Goal: Task Accomplishment & Management: Manage account settings

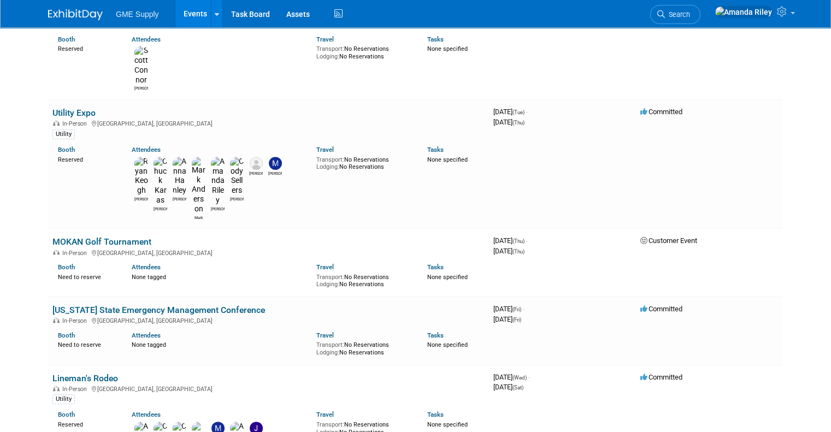
scroll to position [402, 0]
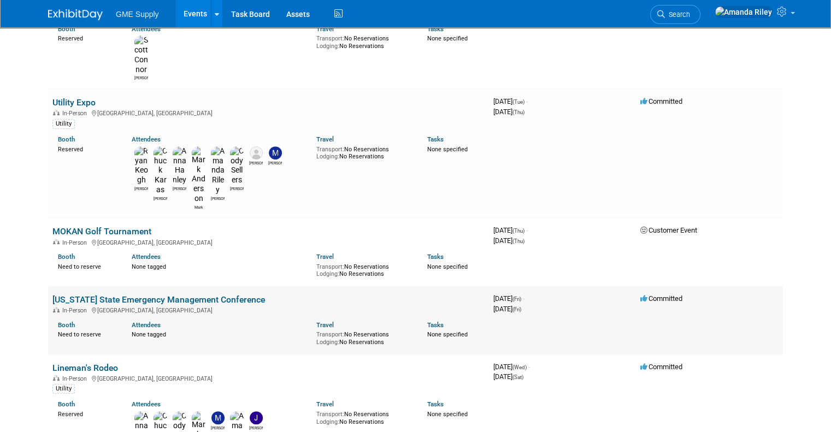
click at [177, 295] on link "[US_STATE] State Emergency Management Conference" at bounding box center [158, 300] width 213 height 10
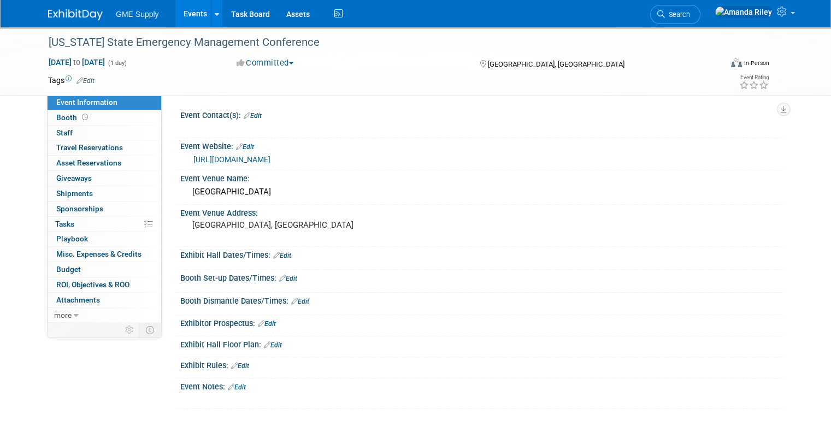
click at [48, 108] on link "Event Information" at bounding box center [105, 102] width 114 height 15
click at [56, 119] on span "Booth" at bounding box center [73, 117] width 34 height 9
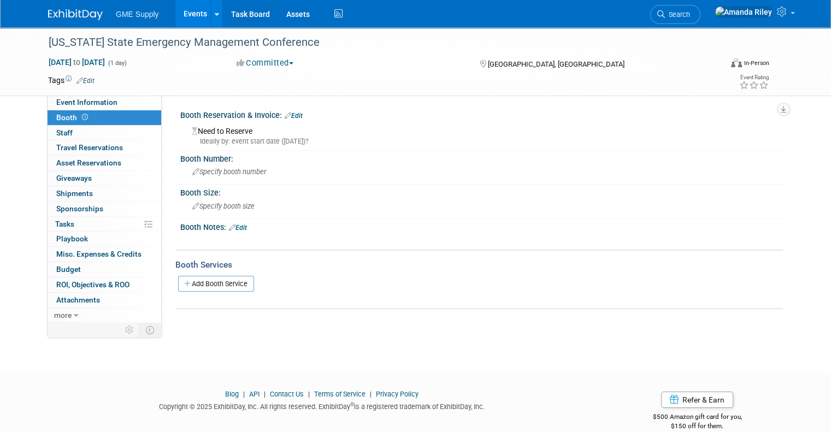
click at [285, 113] on link "Edit" at bounding box center [294, 116] width 18 height 8
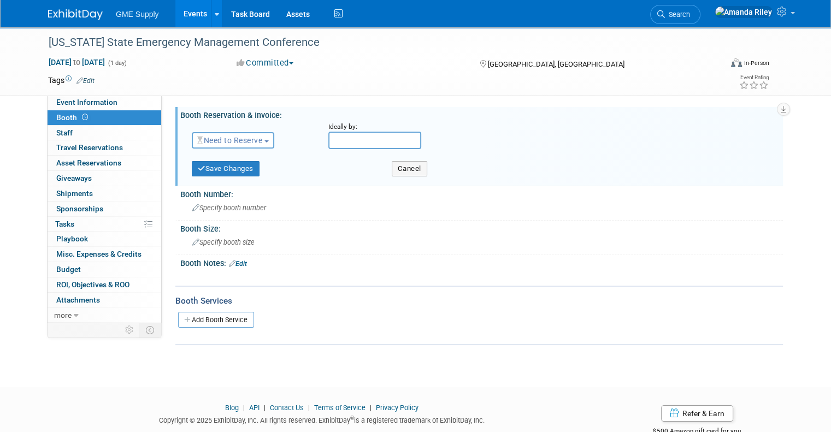
click at [219, 155] on div "Save Changes" at bounding box center [284, 165] width 200 height 22
click at [215, 144] on span "Need to Reserve" at bounding box center [229, 140] width 65 height 9
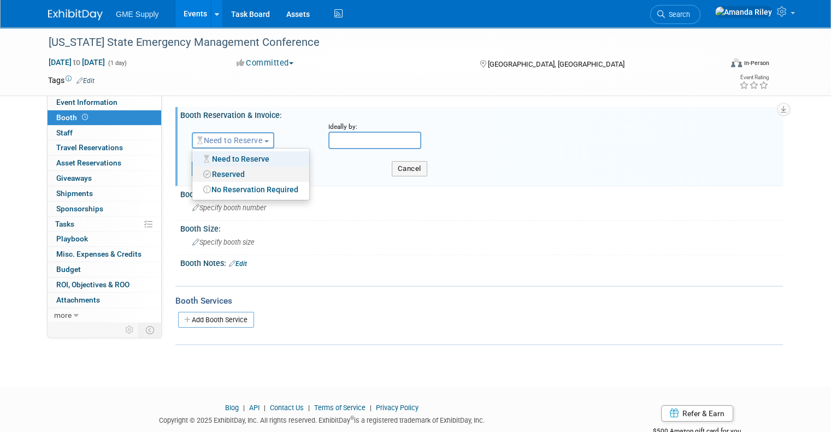
click at [221, 173] on link "Reserved" at bounding box center [250, 174] width 117 height 15
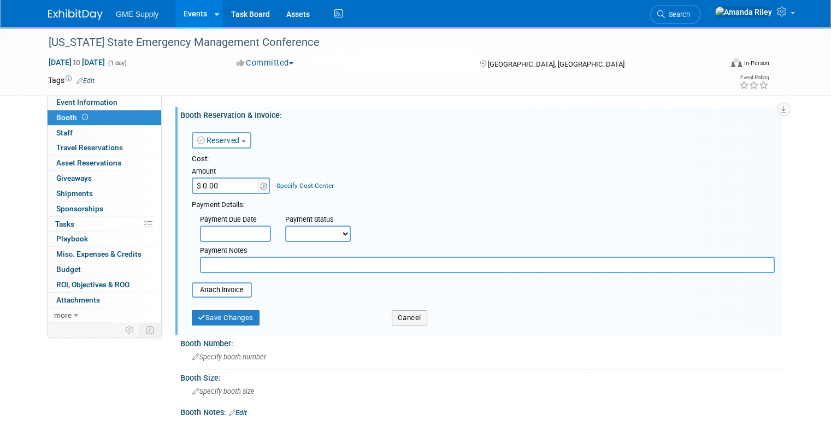
click at [226, 187] on input "$ 0.00" at bounding box center [226, 186] width 68 height 16
type input "$ 1,000.00"
click at [420, 222] on div "Payment Due Date Payment Status Not Paid Yet Partially Paid Paid in Full Next P…" at bounding box center [484, 241] width 600 height 63
click at [333, 233] on select "Not Paid Yet Partially Paid Paid in Full" at bounding box center [318, 234] width 66 height 16
select select "1"
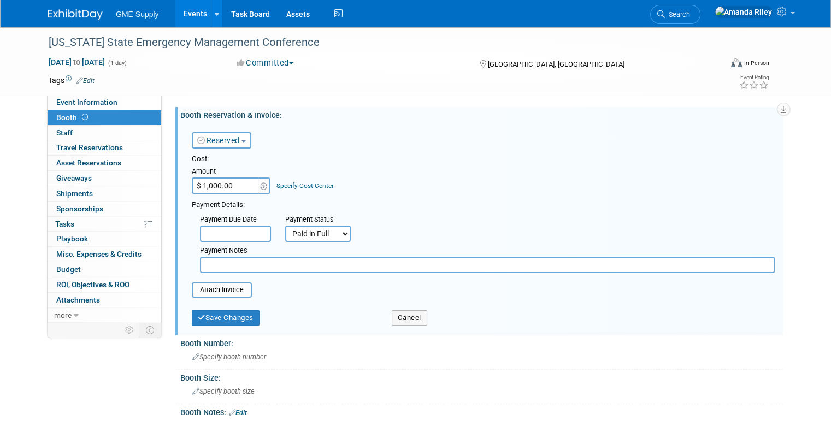
click at [285, 226] on select "Not Paid Yet Partially Paid Paid in Full" at bounding box center [318, 234] width 66 height 16
click at [230, 314] on button "Save Changes" at bounding box center [226, 317] width 68 height 15
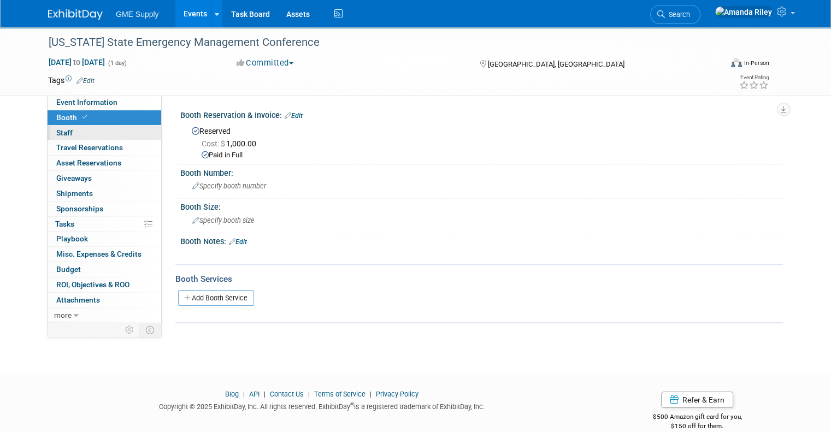
click at [56, 131] on span "Staff 0" at bounding box center [64, 132] width 16 height 9
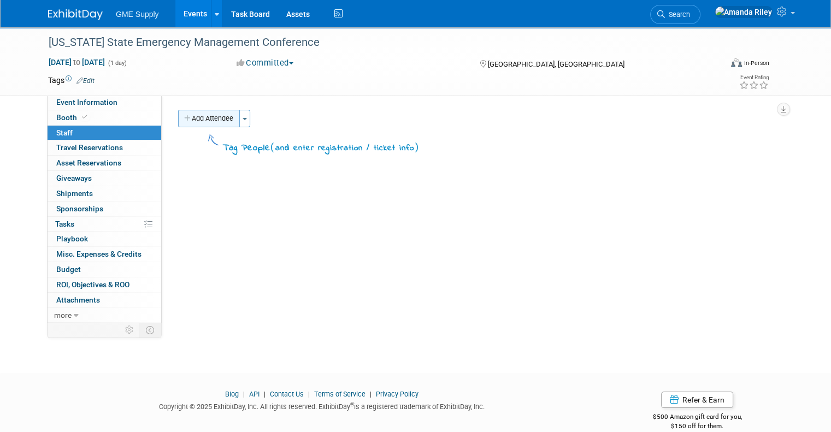
click at [191, 120] on button "Add Attendee" at bounding box center [209, 118] width 62 height 17
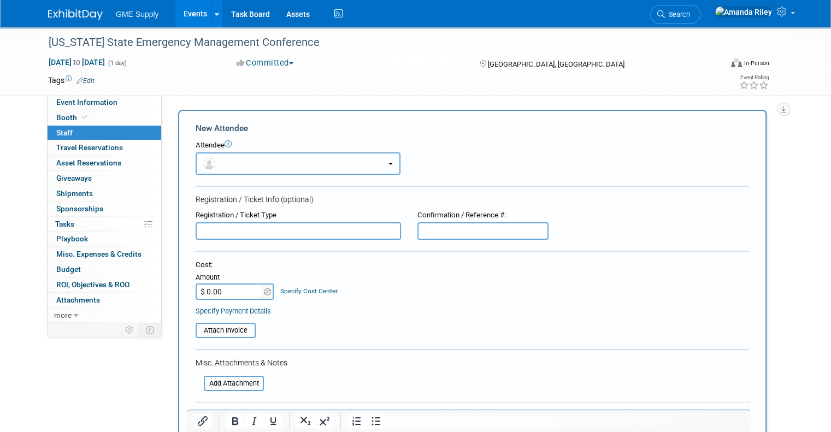
click at [213, 161] on button "button" at bounding box center [298, 163] width 205 height 22
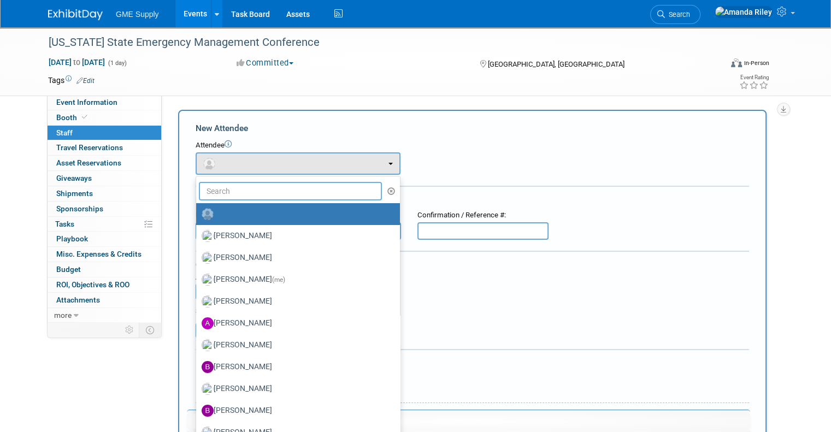
click at [216, 191] on input "text" at bounding box center [290, 191] width 183 height 19
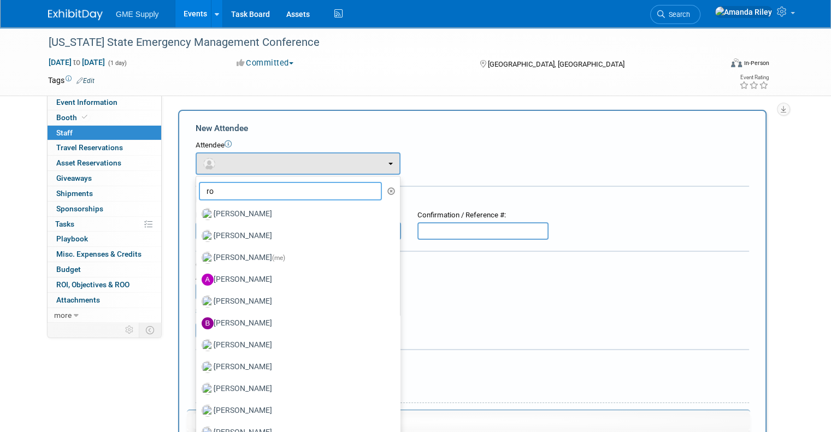
type input "rob"
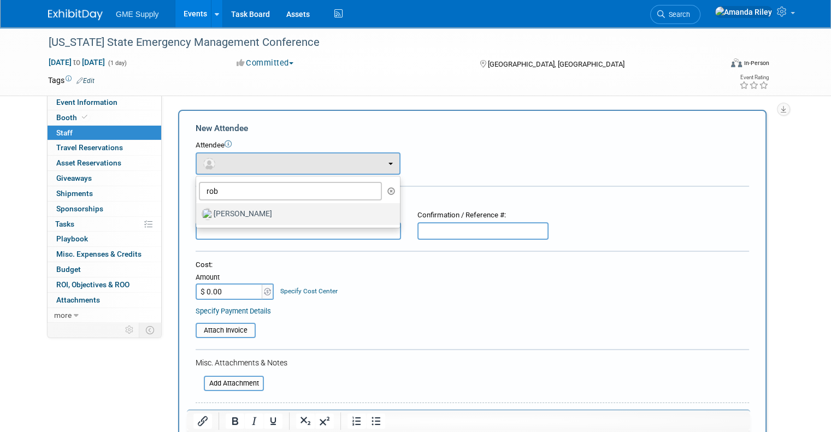
click at [225, 220] on label "Rob Spence" at bounding box center [295, 214] width 187 height 17
click at [198, 216] on input "Rob Spence" at bounding box center [194, 212] width 7 height 7
select select "5383cc21-e1b5-4ac0-91c0-296bf6cd7157"
select select "2"
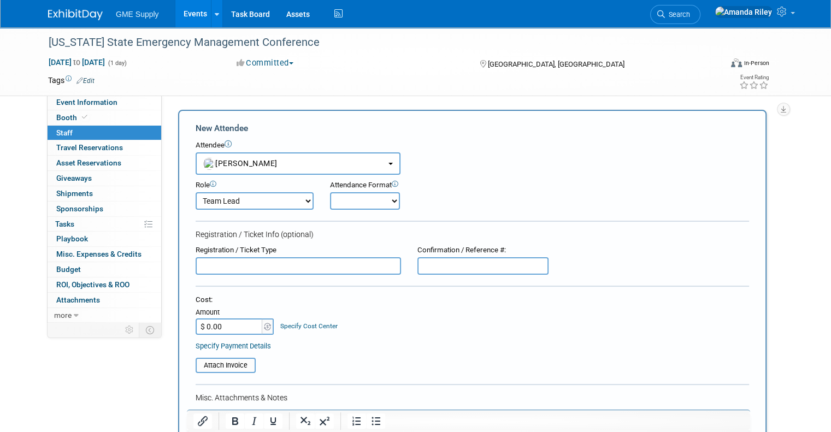
click at [333, 201] on select "Onsite Remote" at bounding box center [365, 200] width 70 height 17
select select "1"
click at [330, 192] on select "Onsite Remote" at bounding box center [365, 200] width 70 height 17
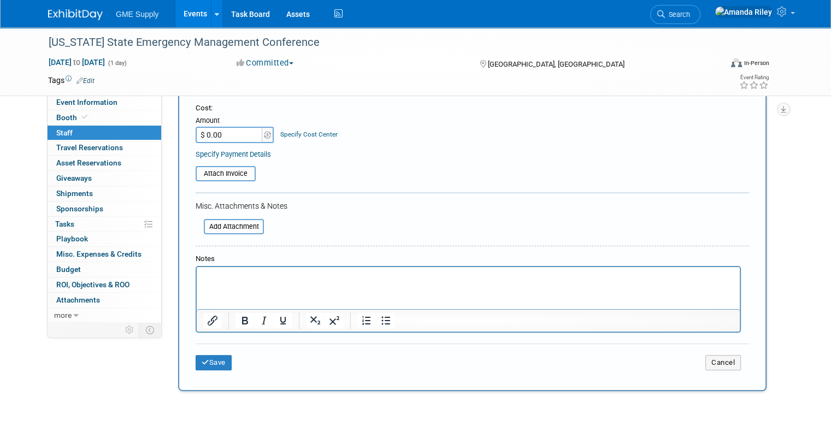
scroll to position [189, 0]
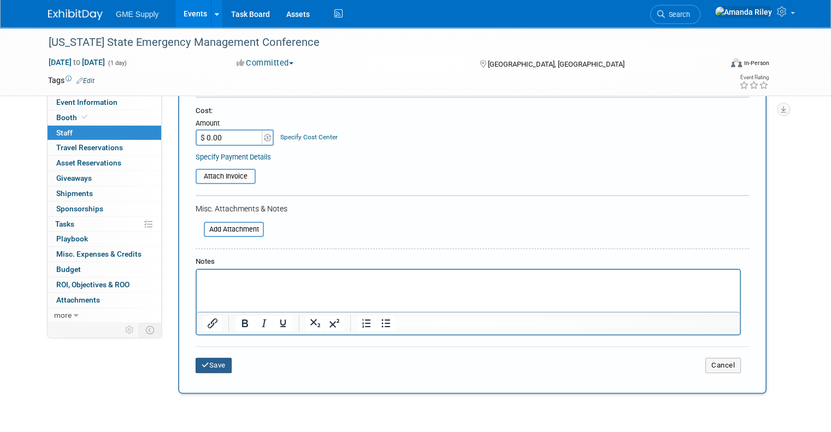
click at [204, 368] on button "Save" at bounding box center [214, 365] width 36 height 15
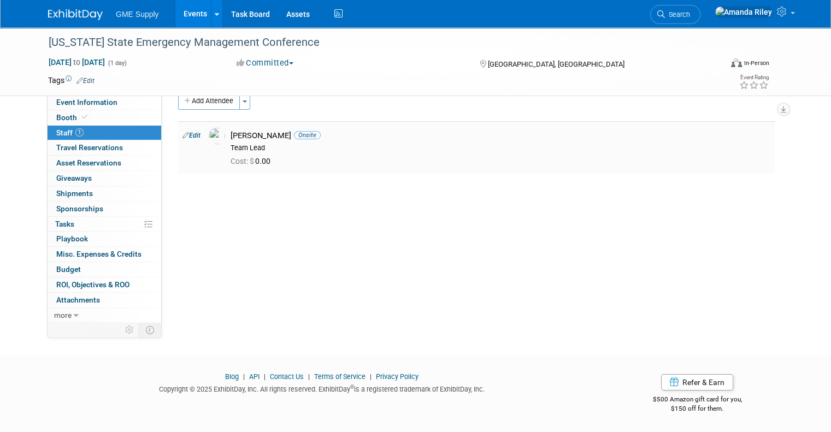
scroll to position [0, 0]
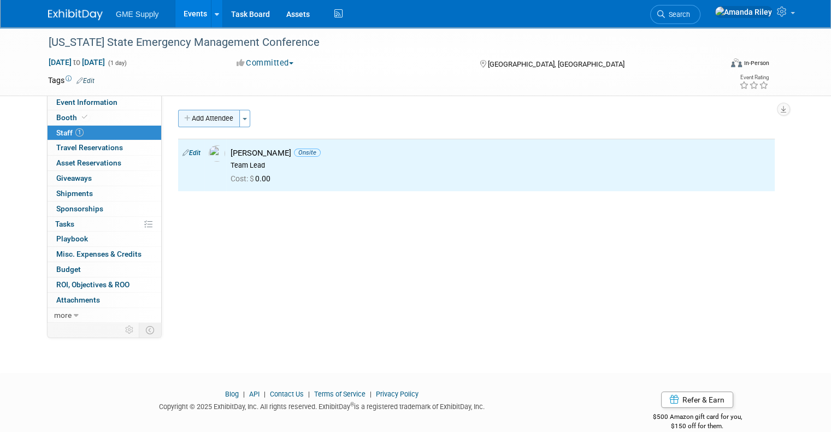
click at [195, 121] on button "Add Attendee" at bounding box center [209, 118] width 62 height 17
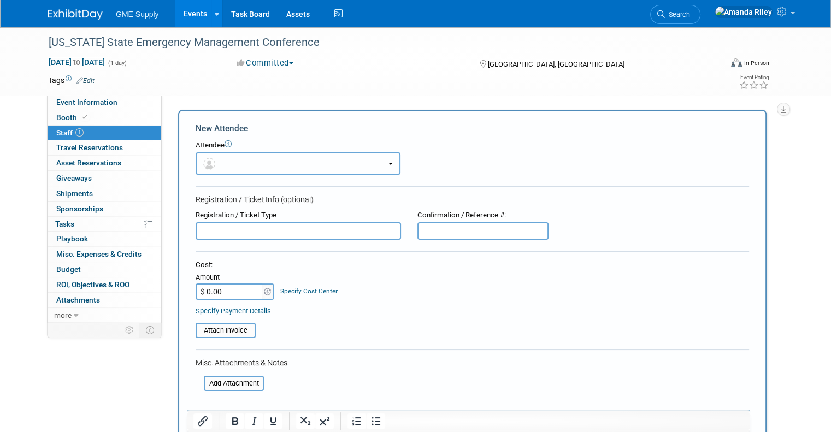
click at [206, 167] on span "button" at bounding box center [211, 163] width 16 height 9
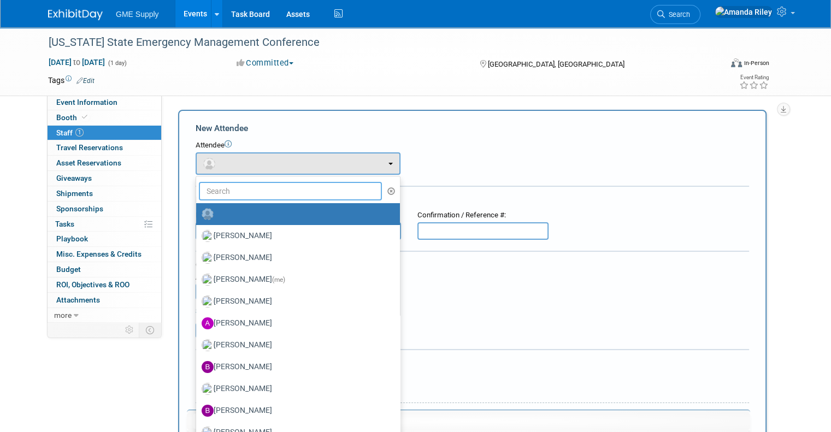
click at [222, 191] on input "text" at bounding box center [290, 191] width 183 height 19
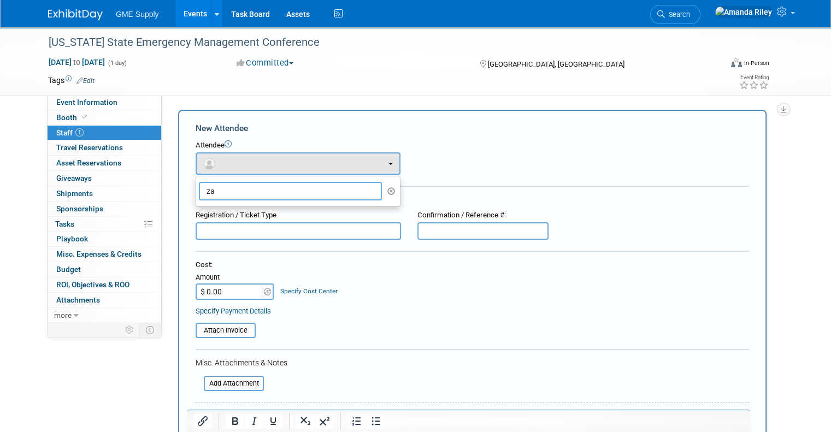
type input "z"
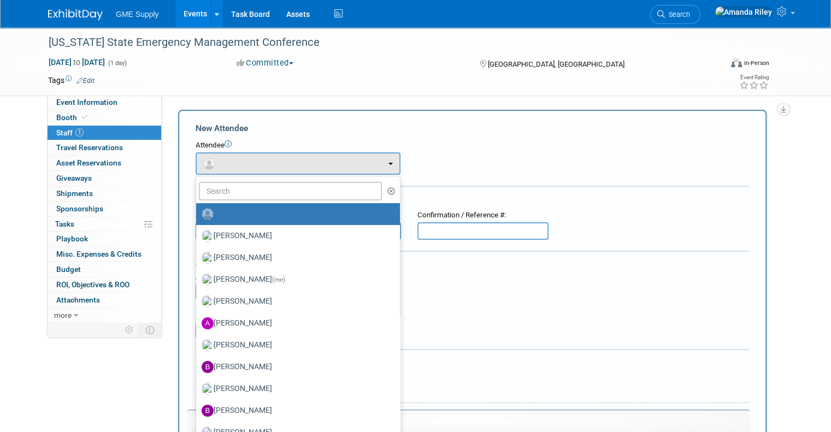
click at [380, 115] on div "New Attendee Attendee <img src="https://www.exhibitday.com/Images/Unassigned-Us…" at bounding box center [472, 323] width 589 height 426
